Goal: Check status: Check status

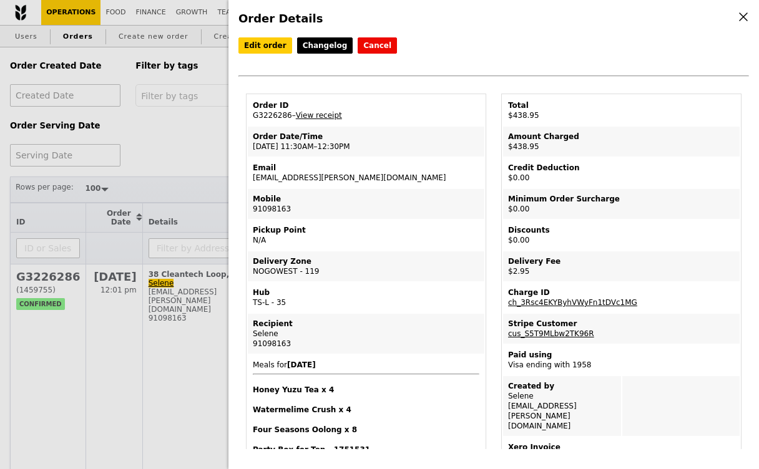
select select "100"
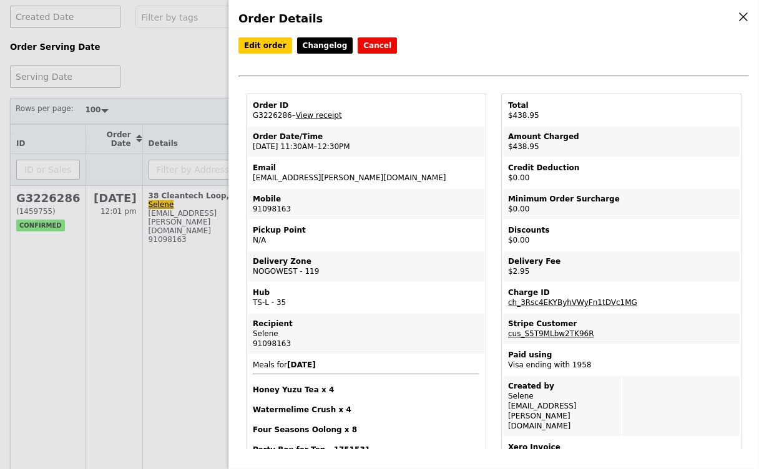
click at [168, 113] on div "Order Details Edit order Changelog Cancel Order ID G3226286 – View receipt Orde…" at bounding box center [379, 234] width 759 height 469
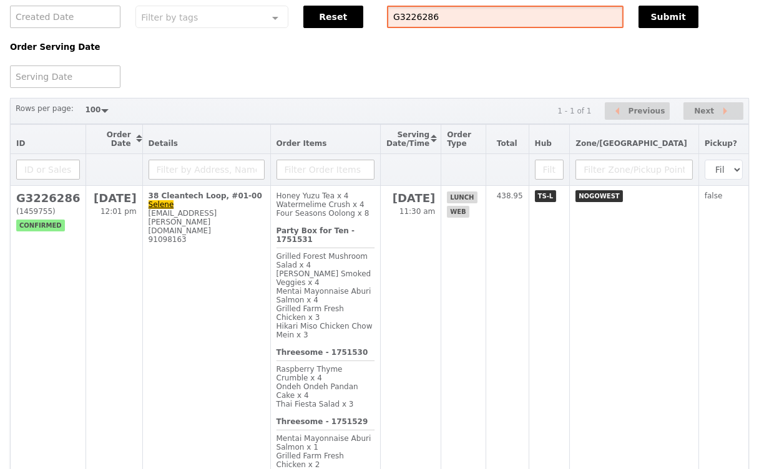
click at [458, 17] on input "G3226286" at bounding box center [505, 17] width 236 height 22
paste input "g3266942"
type input "g3266942"
click at [669, 20] on button "Submit" at bounding box center [668, 17] width 60 height 22
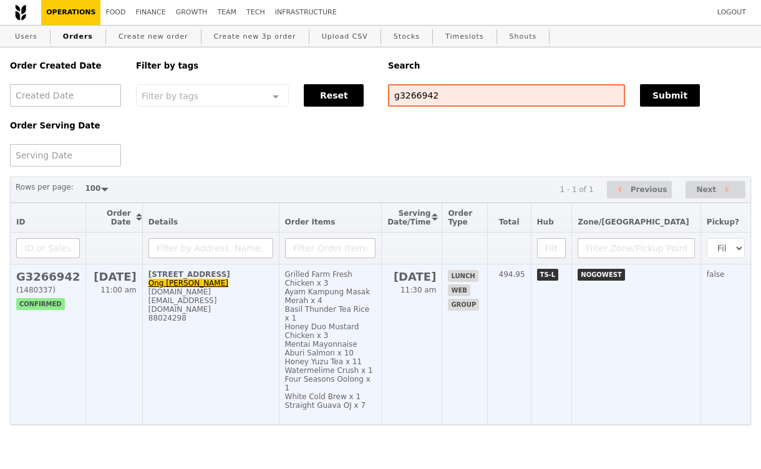
click at [188, 340] on td "[STREET_ADDRESS]-office Ong [PERSON_NAME] [PERSON_NAME][DOMAIN_NAME][EMAIL_ADDR…" at bounding box center [210, 344] width 137 height 160
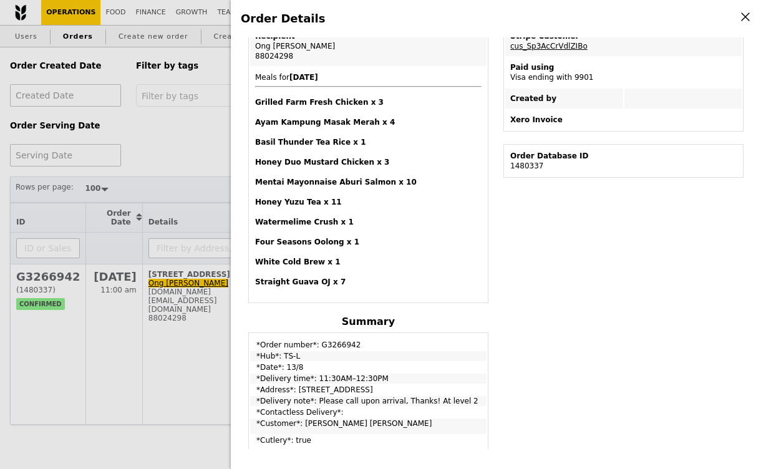
scroll to position [290, 0]
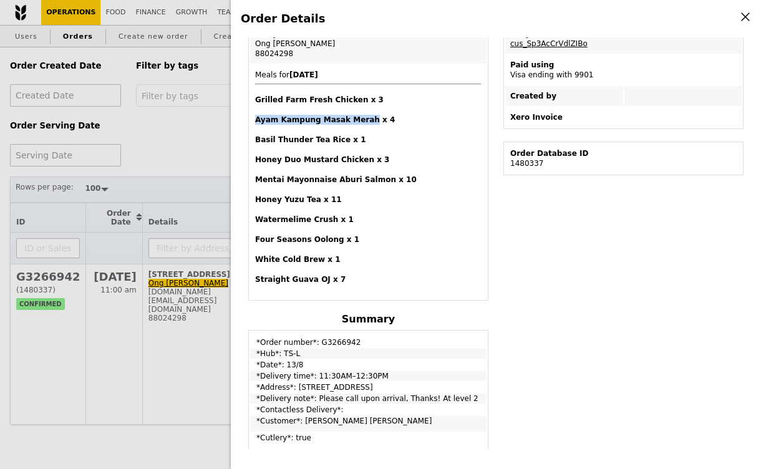
drag, startPoint x: 365, startPoint y: 115, endPoint x: 251, endPoint y: 114, distance: 114.2
click at [251, 114] on td "Meals for [DATE] Grilled Farm Fresh Chicken x 3 Ayam Kampung Masak Merah x 4 Ba…" at bounding box center [368, 182] width 236 height 234
copy h4 "Ayam Kampung Masak Merah"
drag, startPoint x: 332, startPoint y: 197, endPoint x: 252, endPoint y: 195, distance: 79.9
click at [252, 195] on td "Meals for [DATE] Grilled Farm Fresh Chicken x 3 Ayam Kampung Masak Merah x 4 Ba…" at bounding box center [368, 182] width 236 height 234
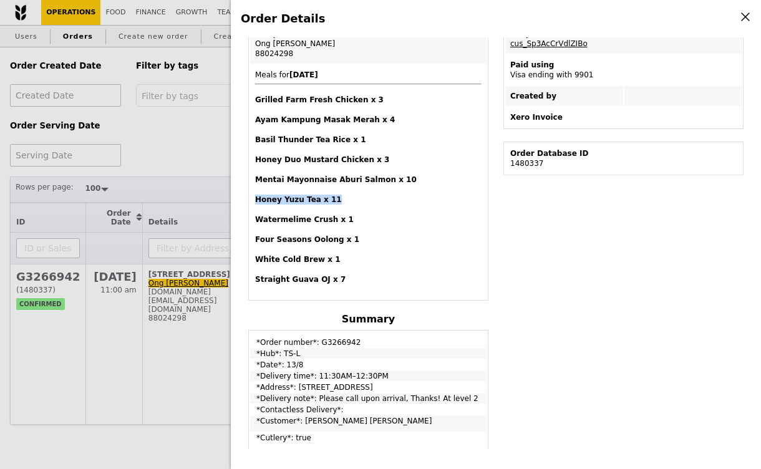
copy h4 "Honey Yuzu Tea x 11"
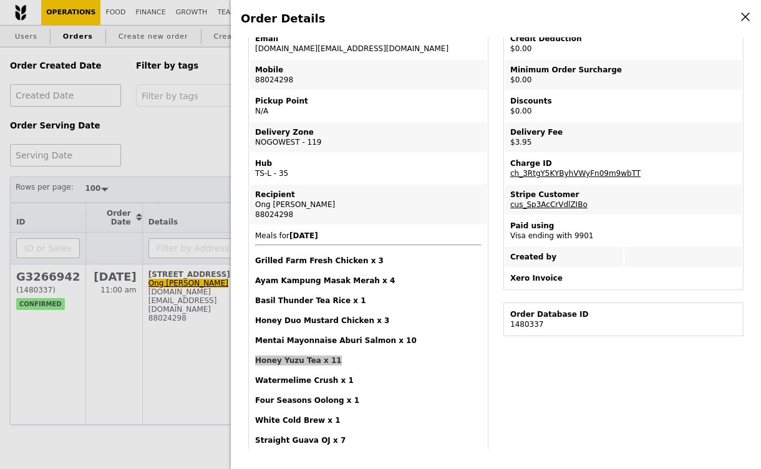
scroll to position [0, 0]
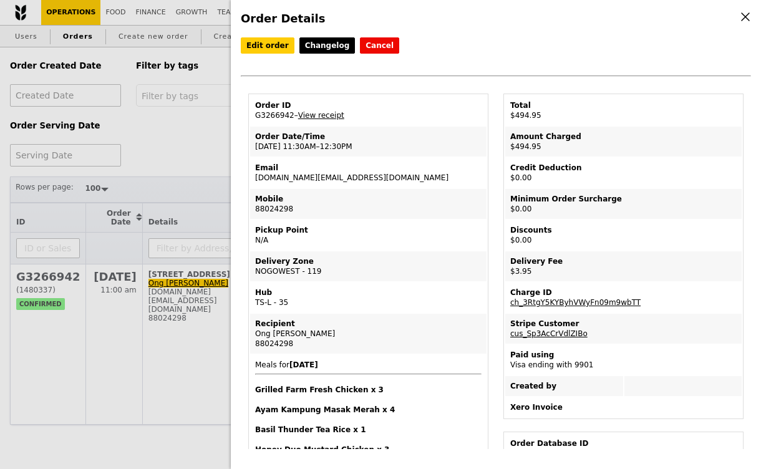
click at [264, 114] on td "Order ID G3266942 – View receipt" at bounding box center [368, 110] width 236 height 30
copy td "G3266942"
